Goal: Task Accomplishment & Management: Complete application form

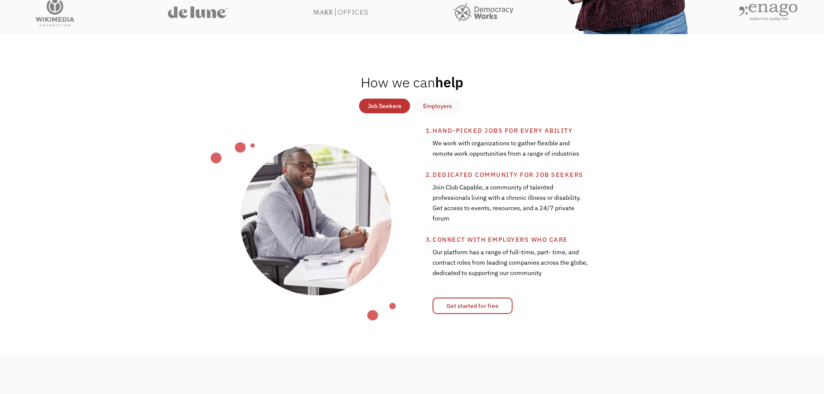
scroll to position [303, 0]
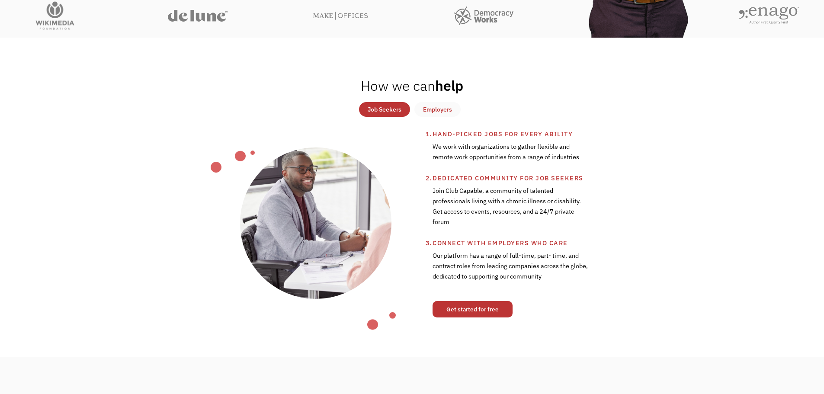
click at [487, 316] on link "Get started for free" at bounding box center [473, 309] width 80 height 16
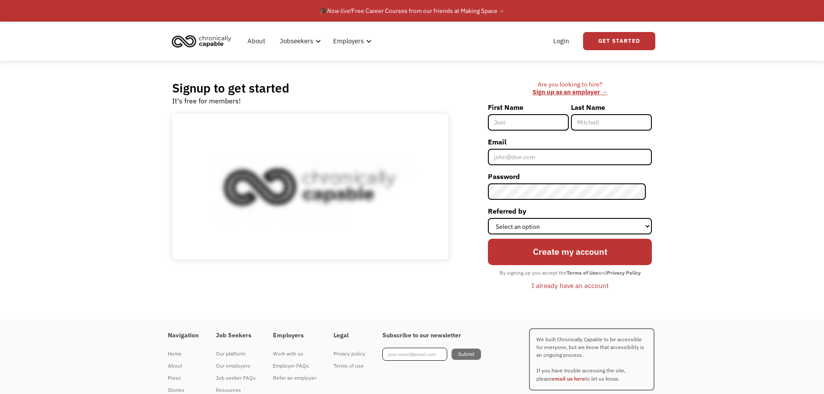
scroll to position [29, 0]
